Goal: Information Seeking & Learning: Check status

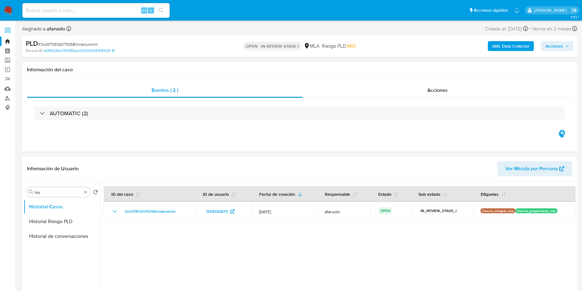
select select "10"
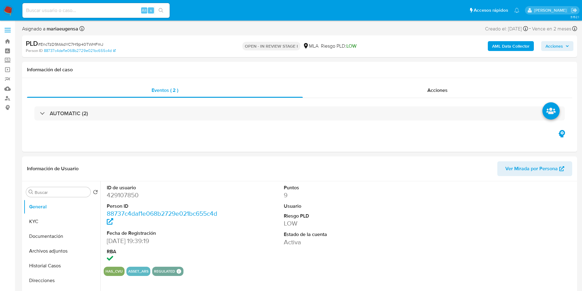
select select "10"
click at [64, 190] on input "Buscar" at bounding box center [61, 192] width 53 height 6
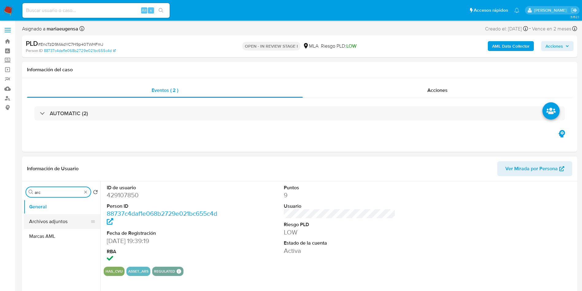
type input "arc"
click at [61, 219] on button "Archivos adjuntos" at bounding box center [60, 221] width 72 height 15
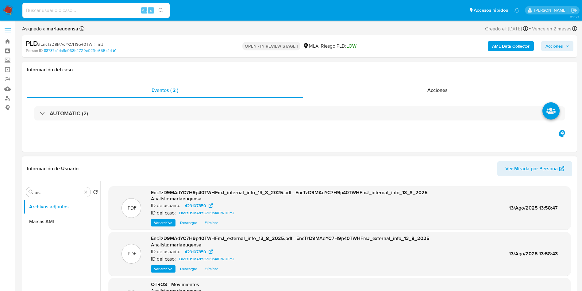
click at [344, 163] on header "Información de Usuario Ver Mirada por Persona" at bounding box center [299, 168] width 545 height 15
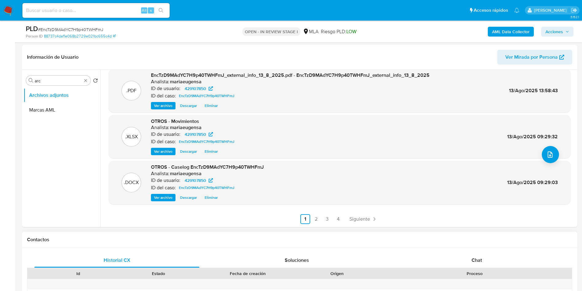
scroll to position [138, 0]
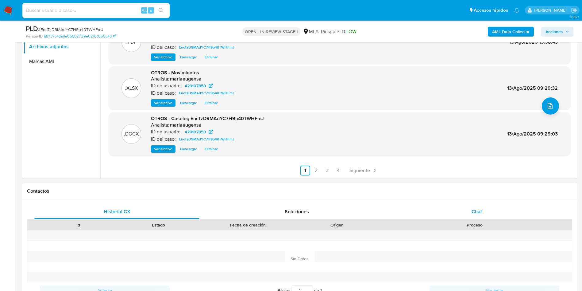
click at [487, 212] on div "Chat" at bounding box center [476, 211] width 165 height 15
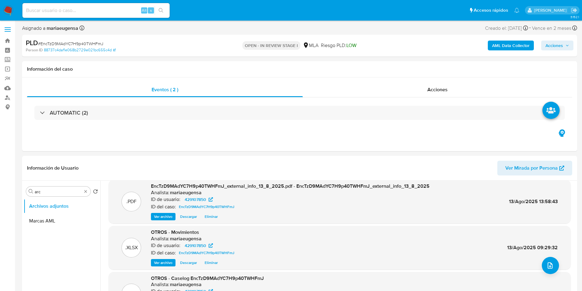
scroll to position [0, 0]
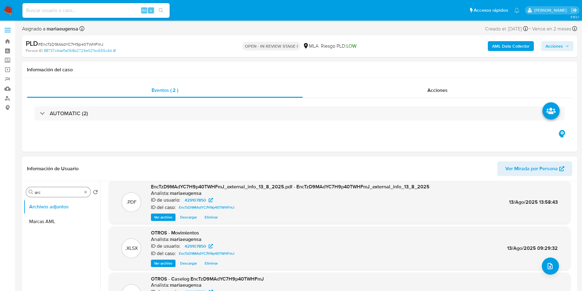
click at [63, 192] on input "arc" at bounding box center [58, 192] width 47 height 6
drag, startPoint x: 63, startPoint y: 211, endPoint x: 63, endPoint y: 223, distance: 11.7
click at [63, 212] on button "Archivos adjuntos" at bounding box center [62, 206] width 77 height 15
click at [63, 223] on button "Marcas AML" at bounding box center [60, 221] width 72 height 15
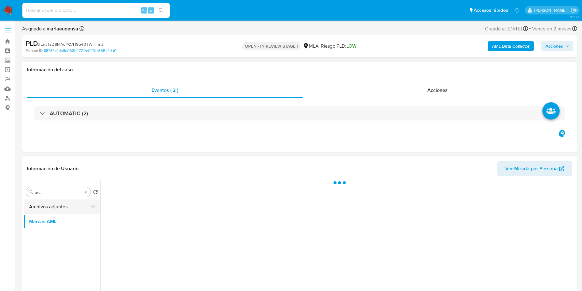
click at [66, 204] on button "Archivos adjuntos" at bounding box center [60, 206] width 72 height 15
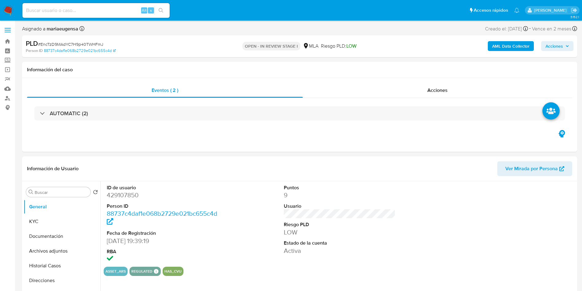
select select "10"
